Goal: Transaction & Acquisition: Purchase product/service

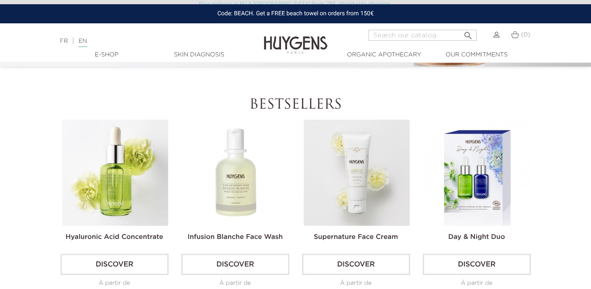
scroll to position [212, 0]
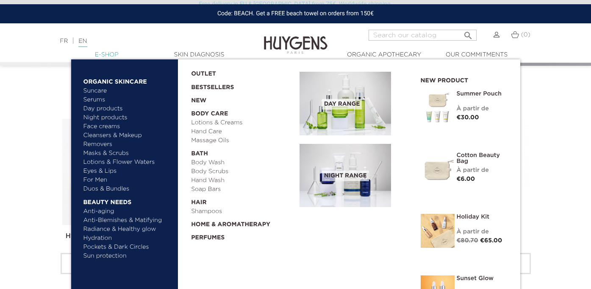
click at [115, 52] on link "  E-Shop" at bounding box center [106, 54] width 85 height 9
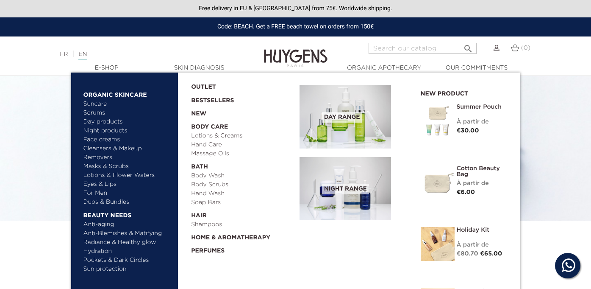
click at [99, 147] on link "Cleansers & Makeup Removers" at bounding box center [128, 153] width 89 height 18
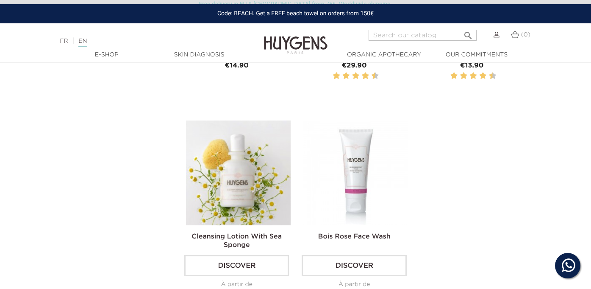
scroll to position [442, 0]
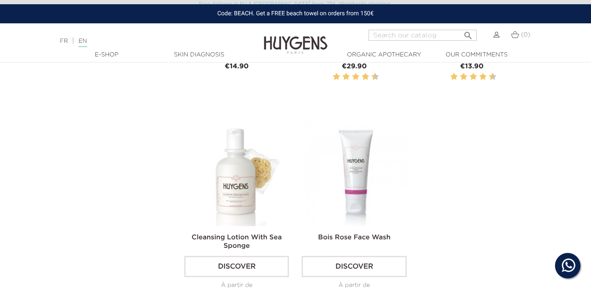
click at [215, 190] on img at bounding box center [238, 173] width 105 height 105
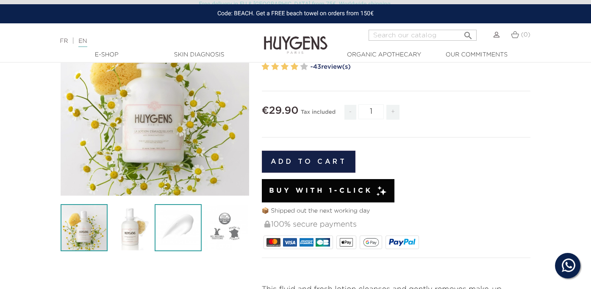
scroll to position [106, 0]
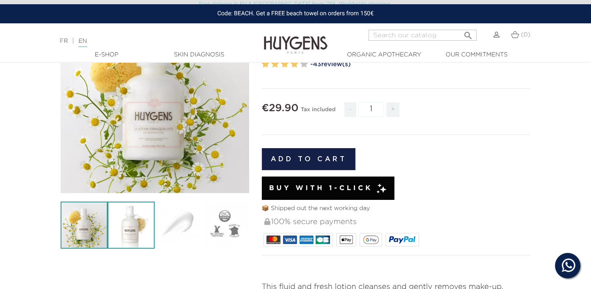
click at [144, 223] on img at bounding box center [131, 224] width 47 height 47
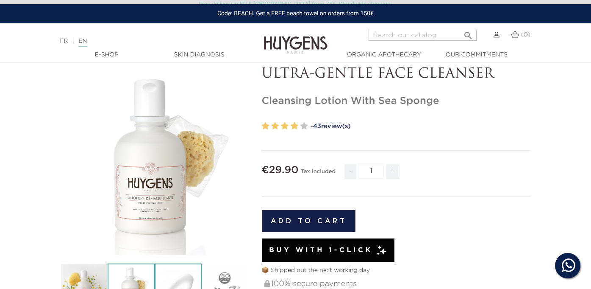
scroll to position [45, 0]
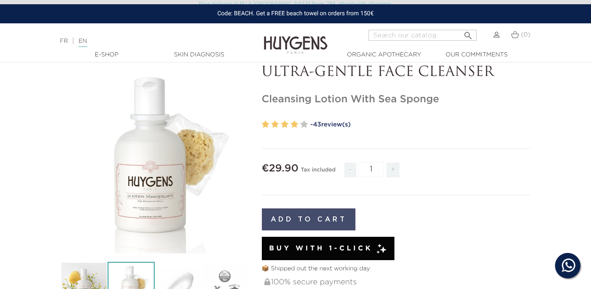
click at [309, 217] on button "Add to cart" at bounding box center [309, 219] width 94 height 22
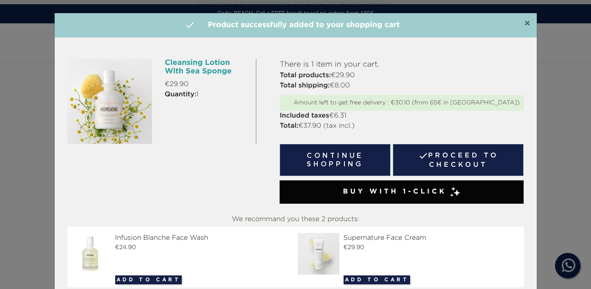
click at [526, 22] on span "×" at bounding box center [527, 24] width 6 height 10
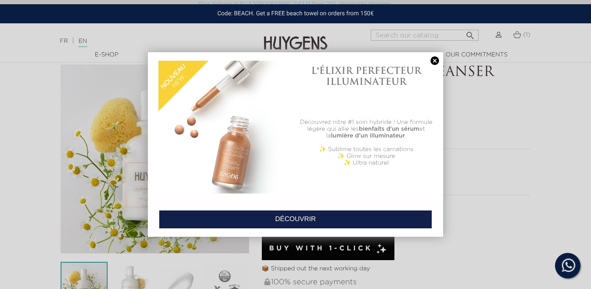
click at [433, 61] on link at bounding box center [435, 60] width 12 height 9
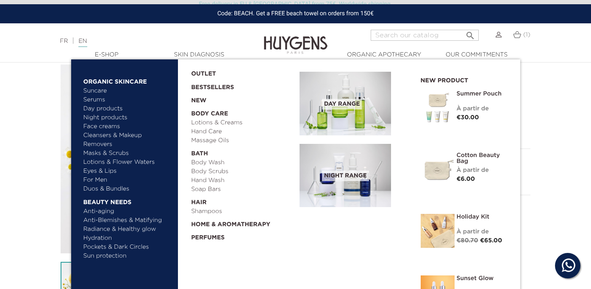
click at [348, 99] on span "Day Range" at bounding box center [342, 104] width 40 height 11
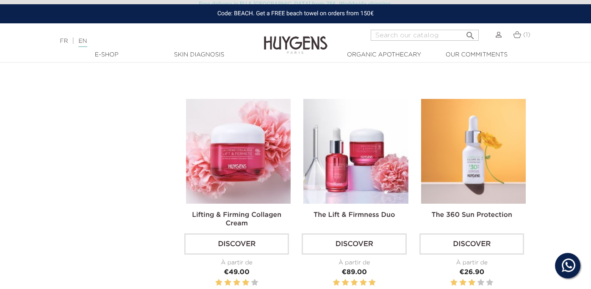
scroll to position [894, 0]
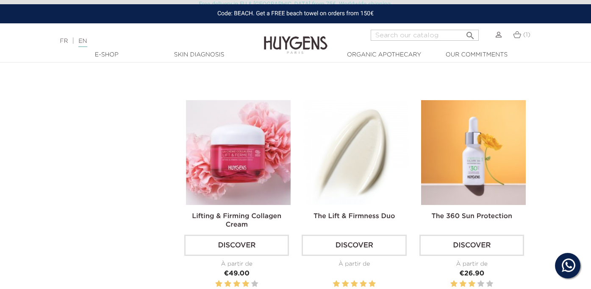
click at [379, 160] on img at bounding box center [356, 152] width 105 height 105
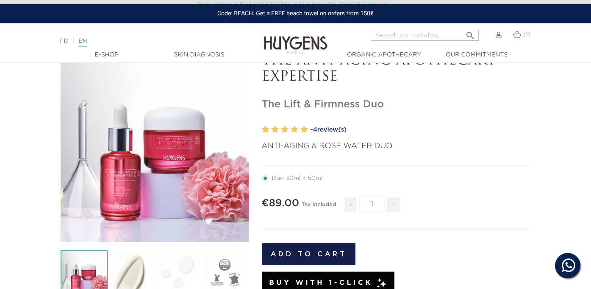
scroll to position [36, 0]
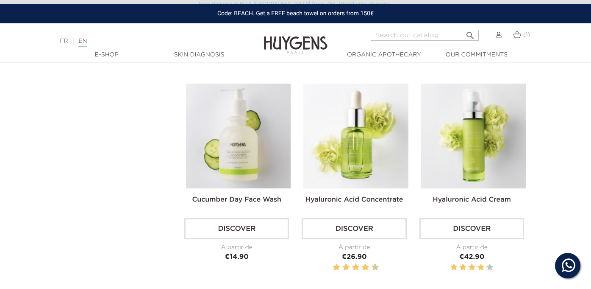
scroll to position [454, 0]
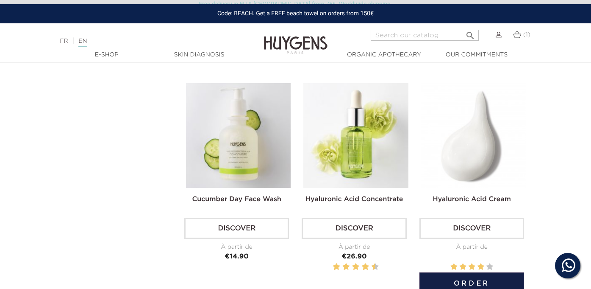
click at [493, 153] on img at bounding box center [473, 135] width 105 height 105
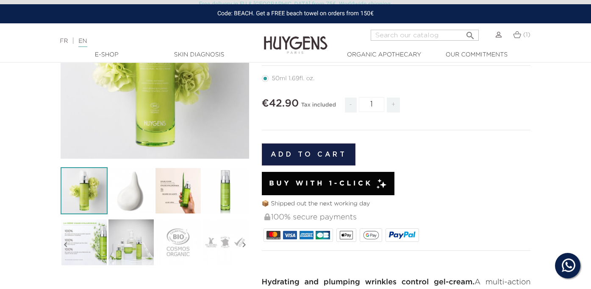
scroll to position [117, 0]
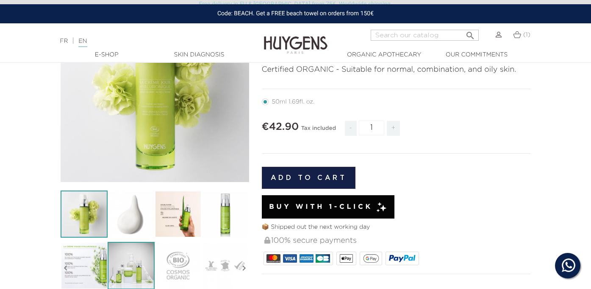
click at [138, 263] on img at bounding box center [131, 265] width 47 height 47
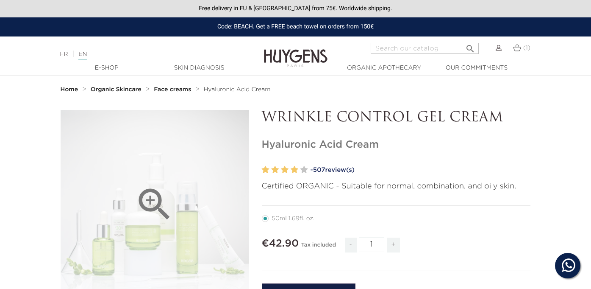
scroll to position [0, 0]
